Goal: Information Seeking & Learning: Find specific fact

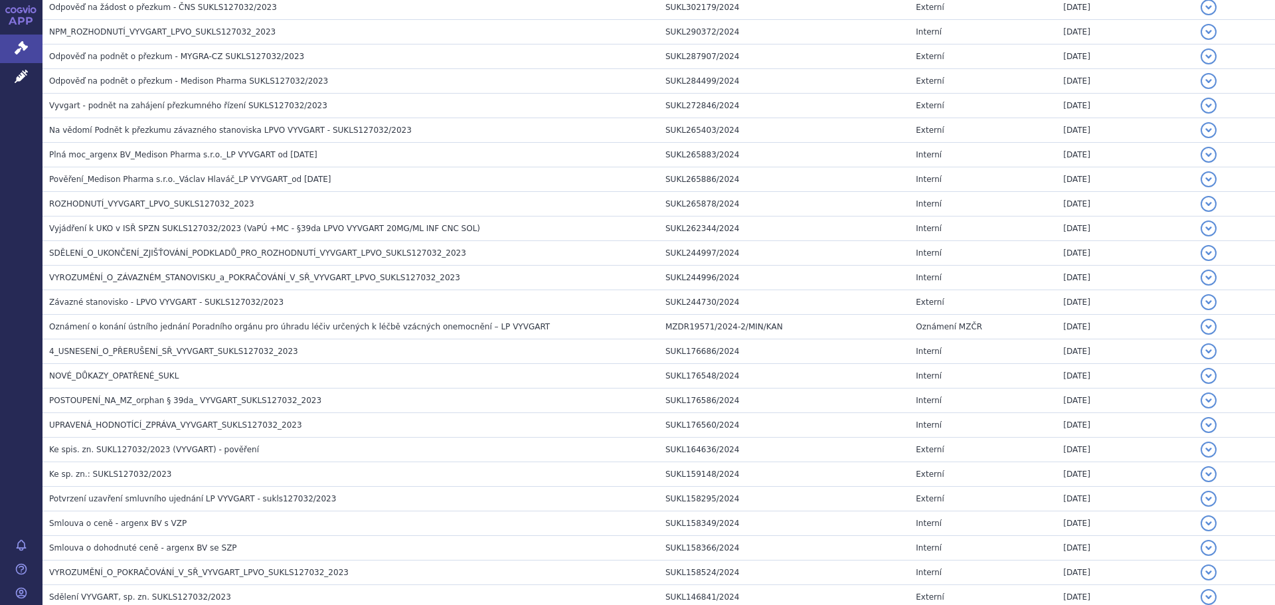
scroll to position [305, 0]
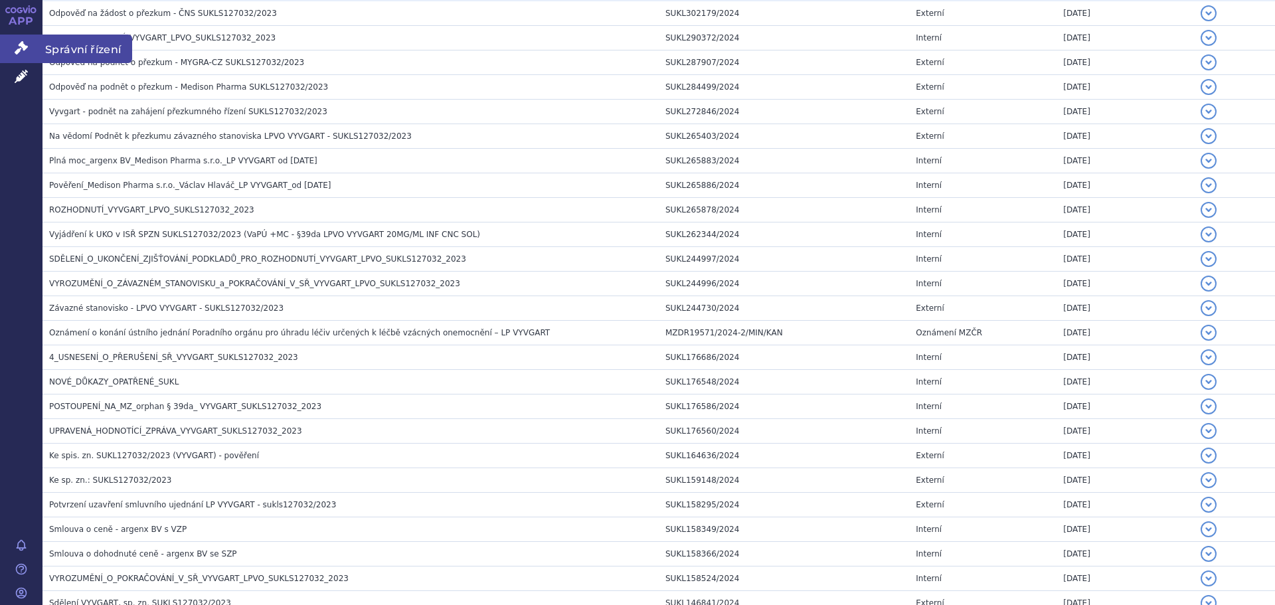
click at [20, 46] on icon at bounding box center [21, 47] width 13 height 13
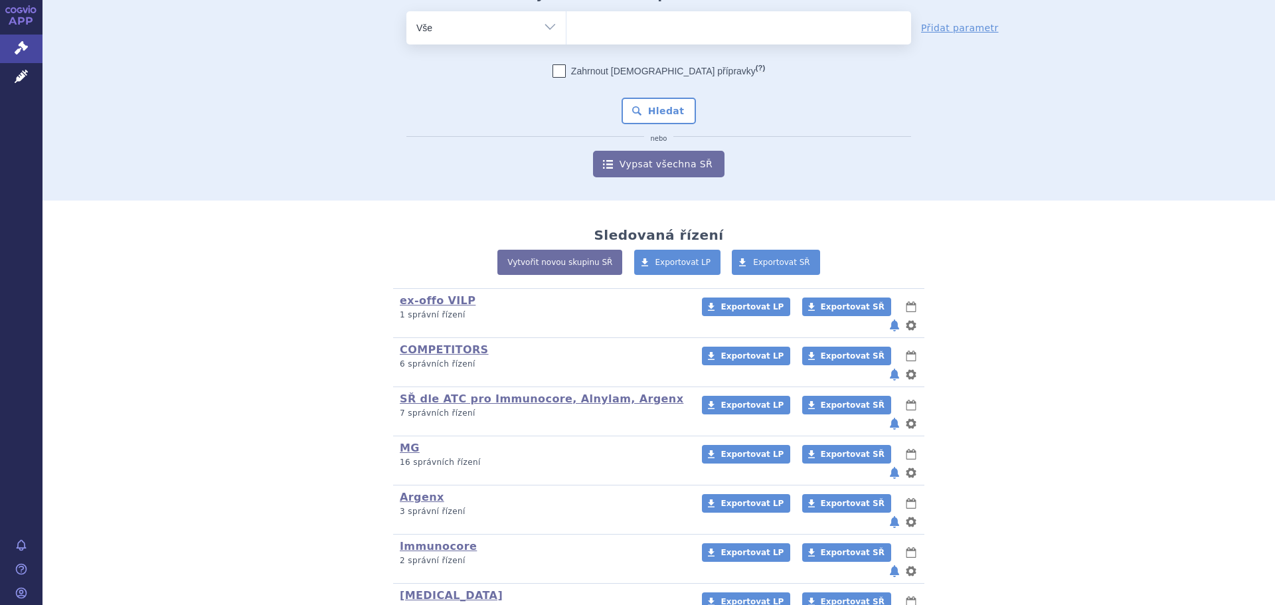
scroll to position [165, 0]
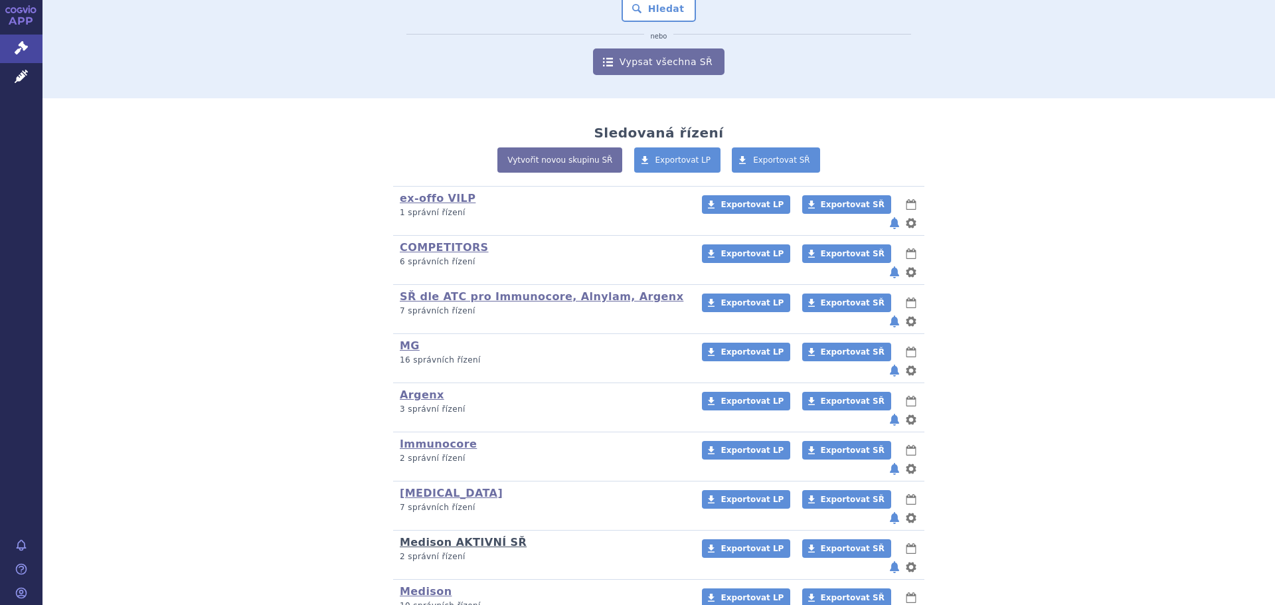
click at [433, 536] on link "Medison AKTIVNÍ SŘ" at bounding box center [463, 542] width 127 height 13
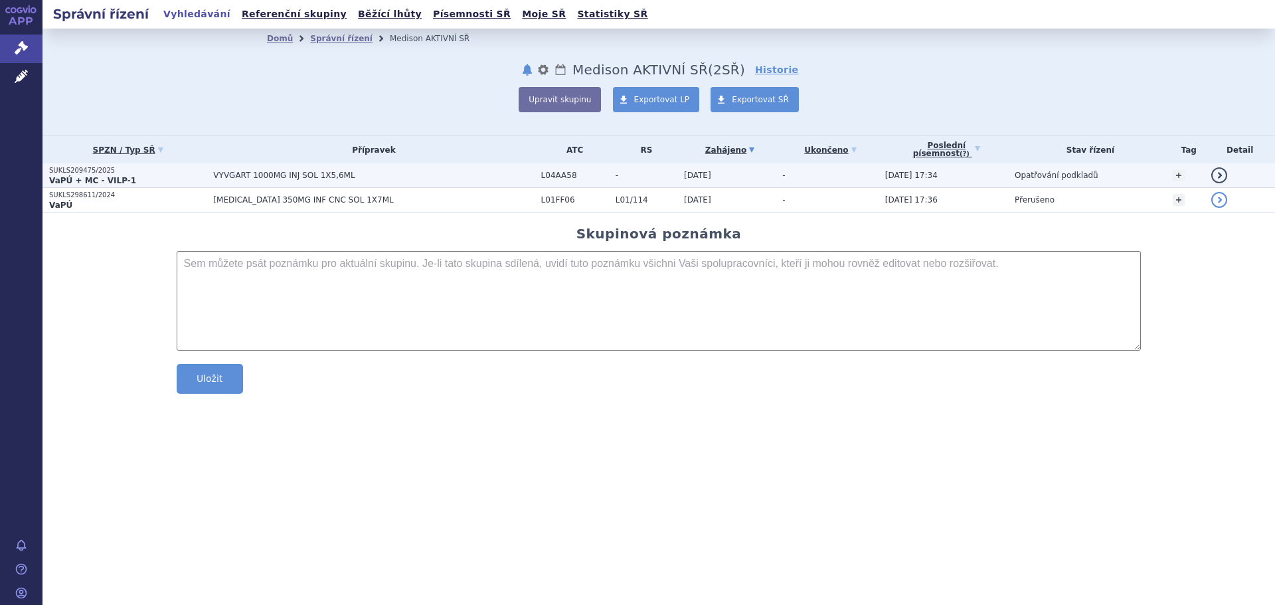
click at [233, 173] on span "VYVGART 1000MG INJ SOL 1X5,6ML" at bounding box center [373, 175] width 321 height 9
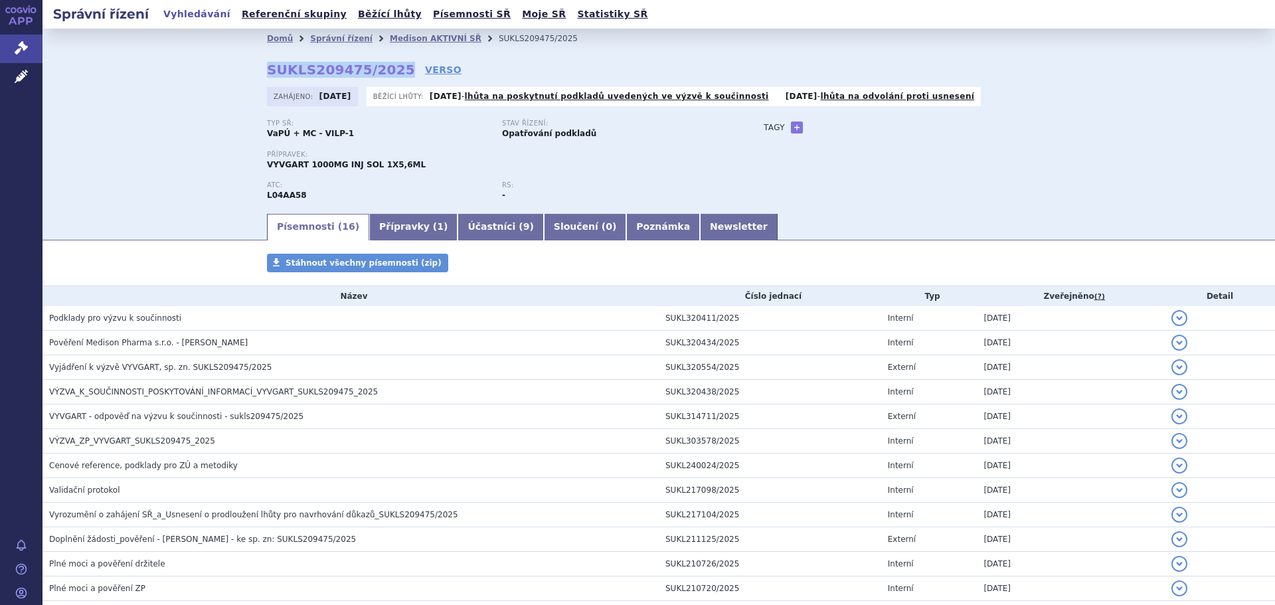
drag, startPoint x: 383, startPoint y: 65, endPoint x: 264, endPoint y: 71, distance: 119.0
click at [267, 71] on strong "SUKLS209475/2025" at bounding box center [341, 70] width 148 height 16
copy strong "SUKLS209475/2025"
